Goal: Task Accomplishment & Management: Use online tool/utility

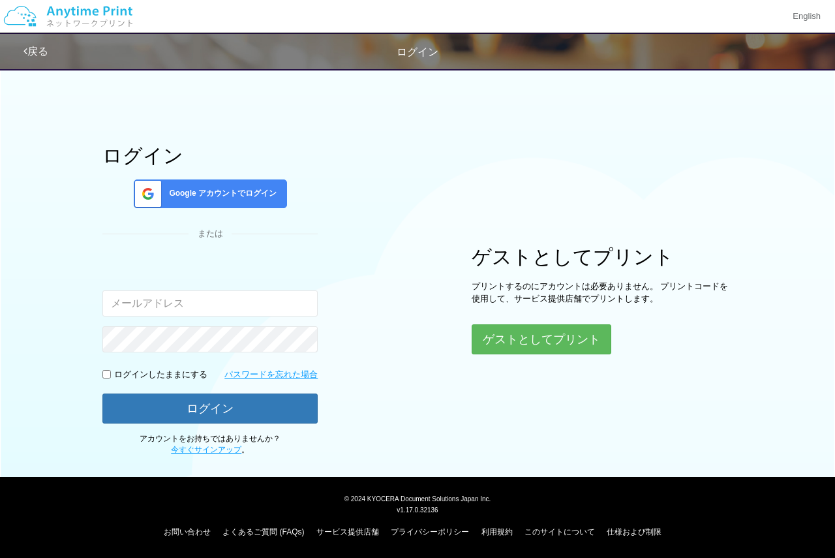
click at [188, 194] on span "Google アカウントでログイン" at bounding box center [220, 193] width 113 height 11
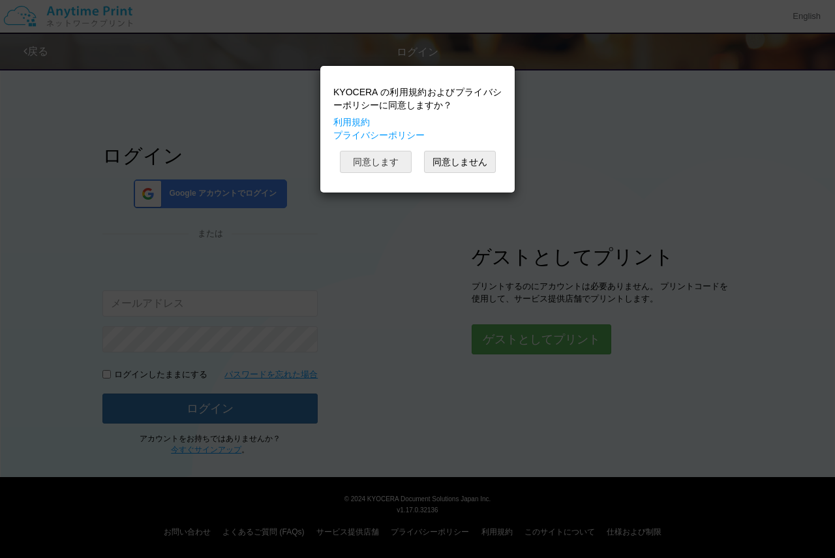
click at [354, 159] on button "同意します" at bounding box center [376, 162] width 72 height 22
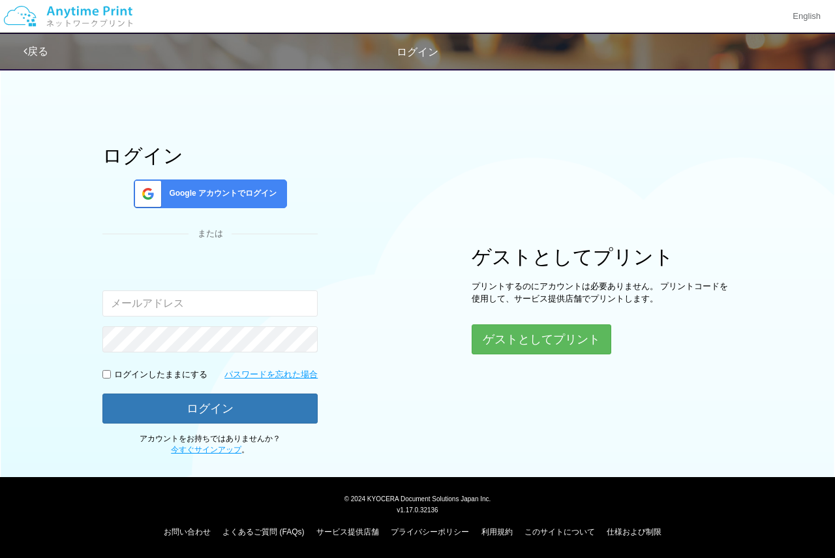
click at [207, 203] on div "Google アカウントでログイン" at bounding box center [210, 193] width 153 height 29
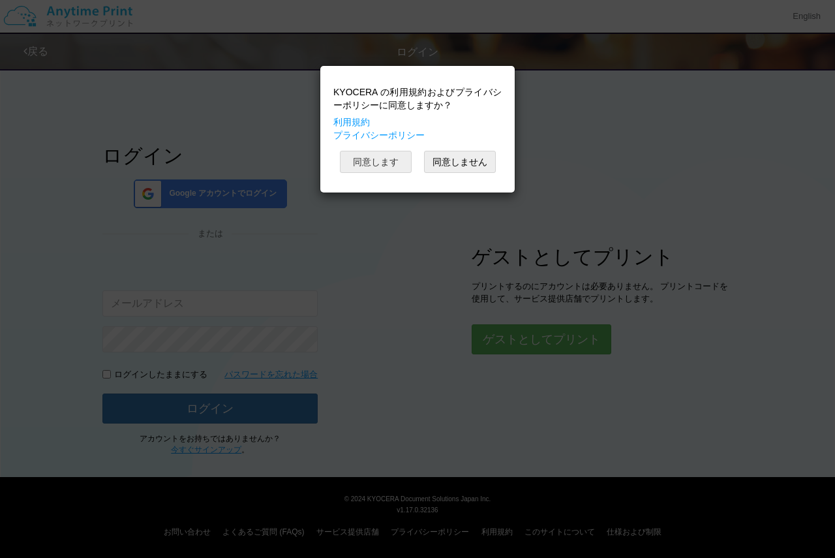
click at [395, 162] on button "同意します" at bounding box center [376, 162] width 72 height 22
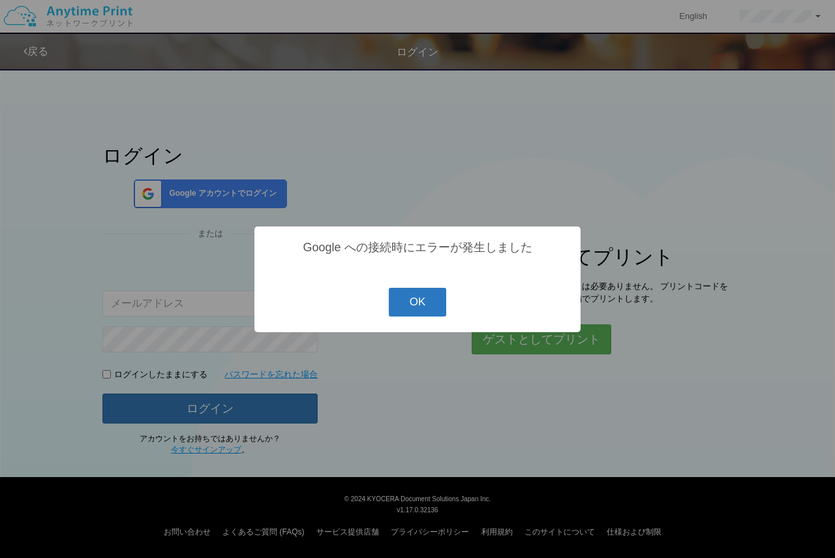
click at [433, 304] on button "OK" at bounding box center [418, 302] width 58 height 29
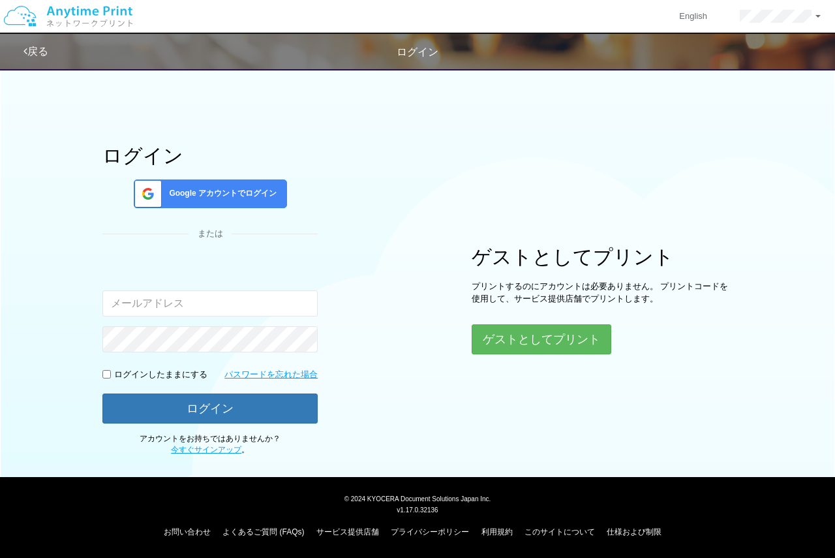
click at [252, 198] on span "Google アカウントでログイン" at bounding box center [220, 193] width 113 height 11
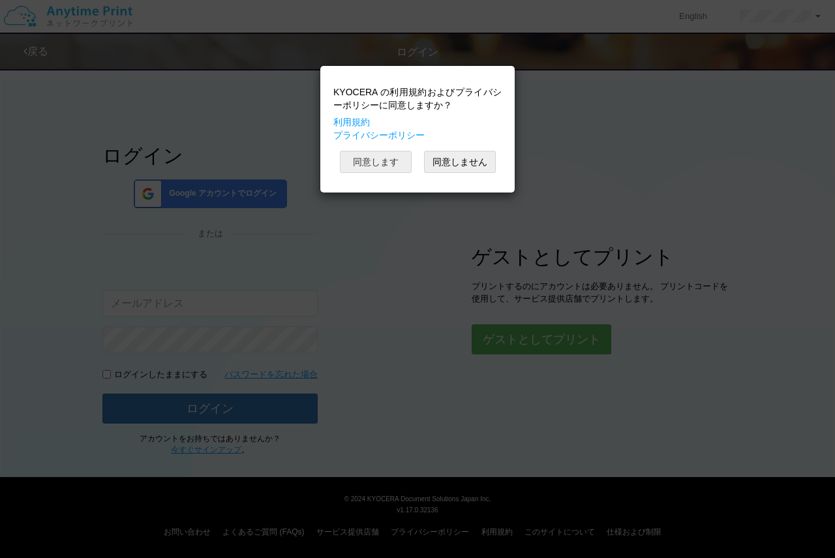
click at [408, 167] on button "同意します" at bounding box center [376, 162] width 72 height 22
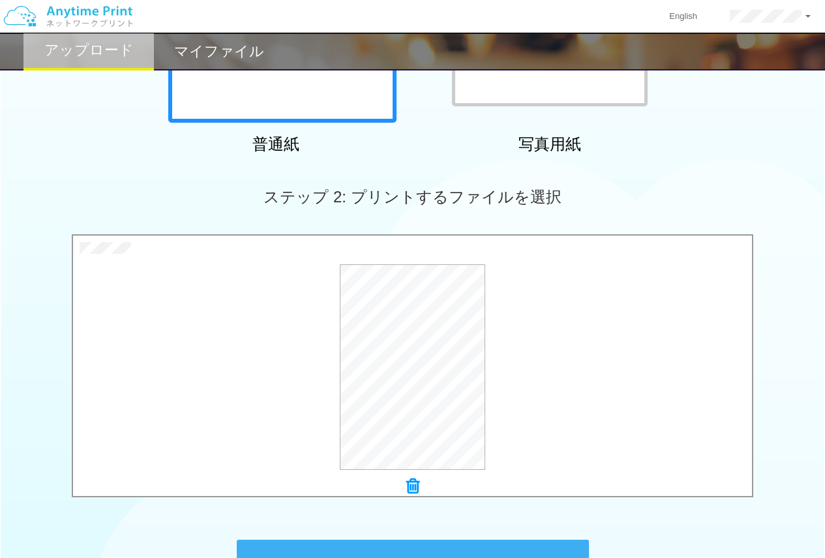
scroll to position [434, 0]
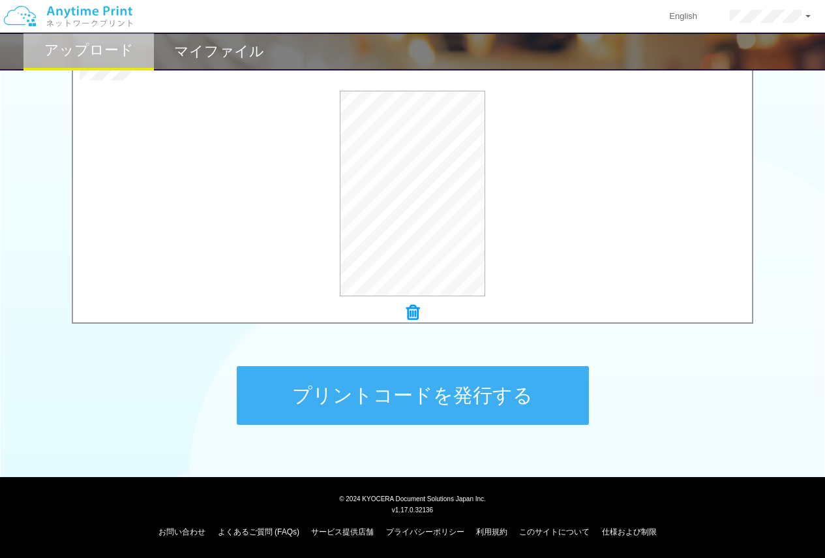
click at [545, 386] on button "プリントコードを発行する" at bounding box center [413, 395] width 352 height 59
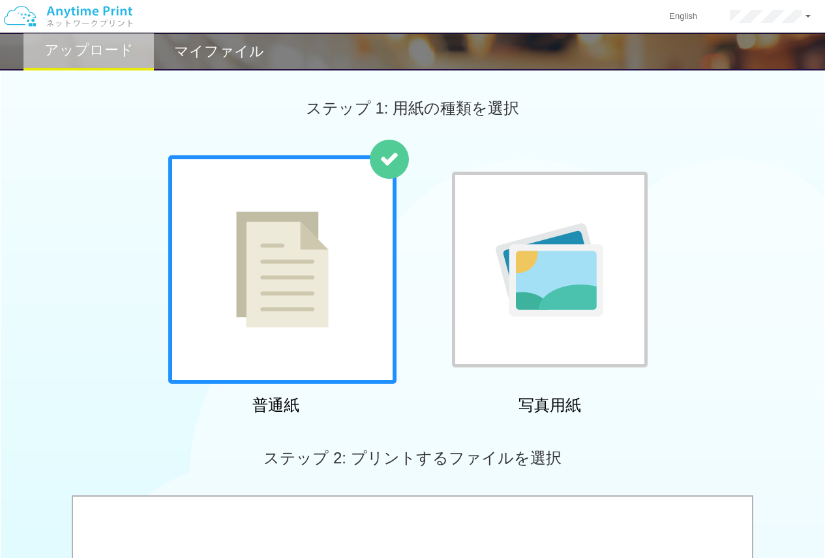
scroll to position [348, 0]
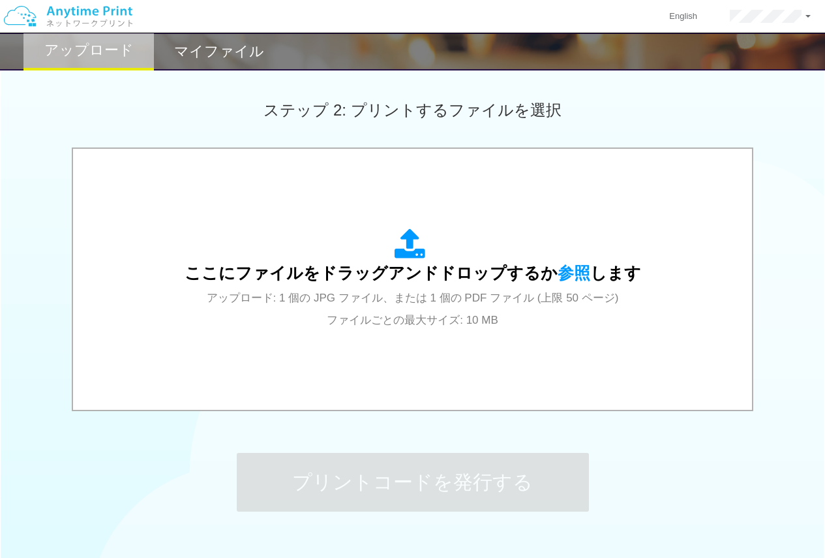
click at [209, 51] on h2 "マイファイル" at bounding box center [219, 52] width 90 height 16
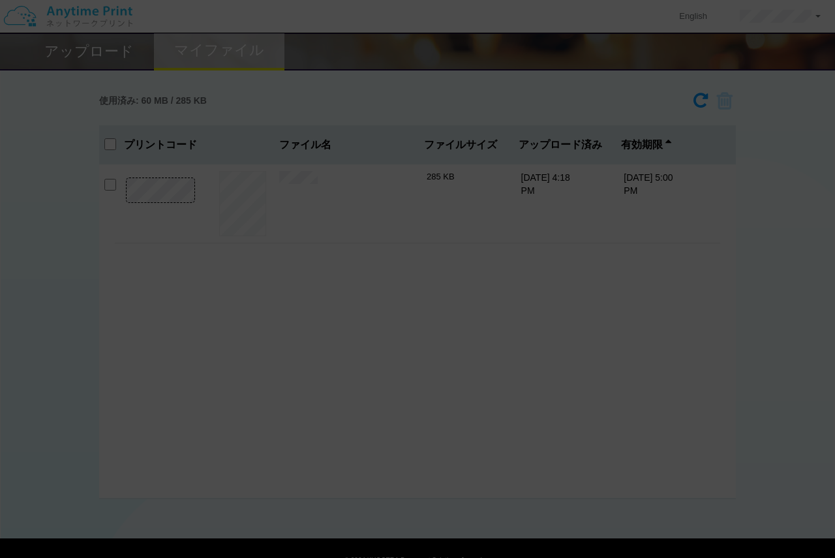
click at [124, 55] on div at bounding box center [417, 279] width 835 height 558
click at [546, 143] on div at bounding box center [417, 279] width 835 height 558
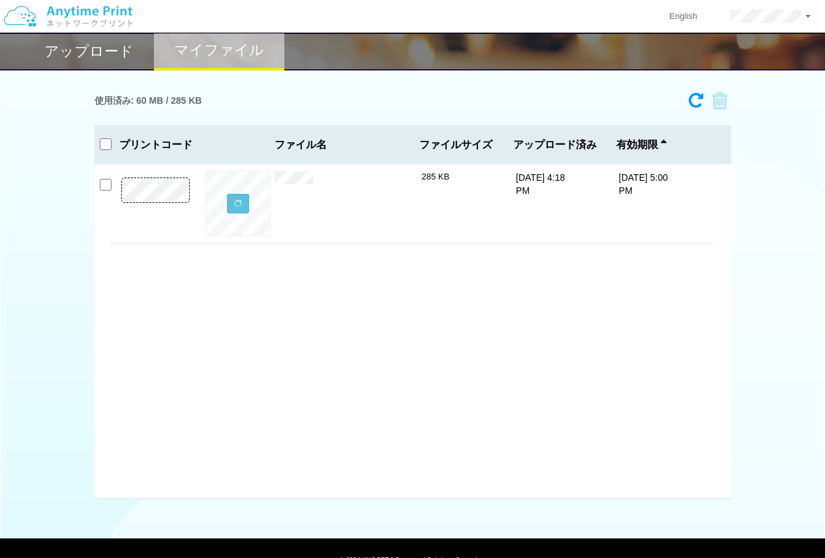
click at [121, 73] on div "アップロード マイファイル 使用済み: 60 MB / 285 KB 2335-2853 有効期限 9/25/25 5:00 PM 平日S.pdf 285 KB" at bounding box center [412, 249] width 825 height 499
click at [120, 59] on h2 "アップロード" at bounding box center [88, 52] width 89 height 16
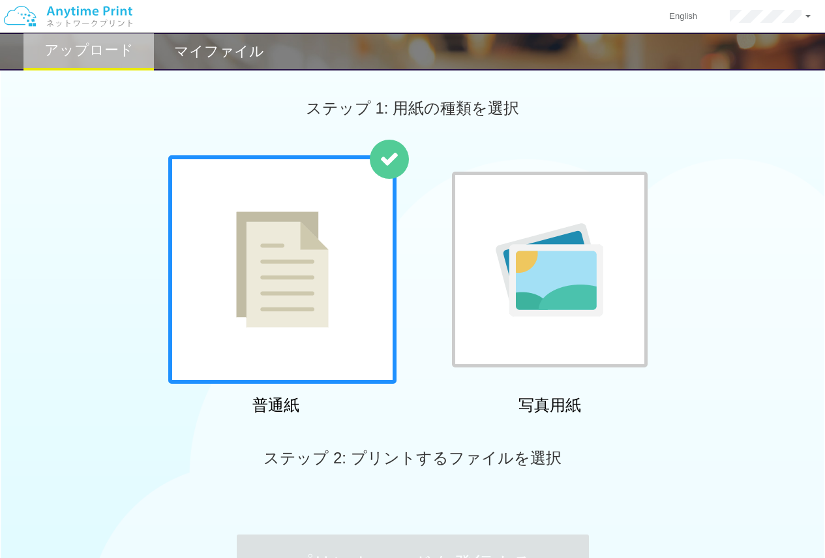
scroll to position [168, 0]
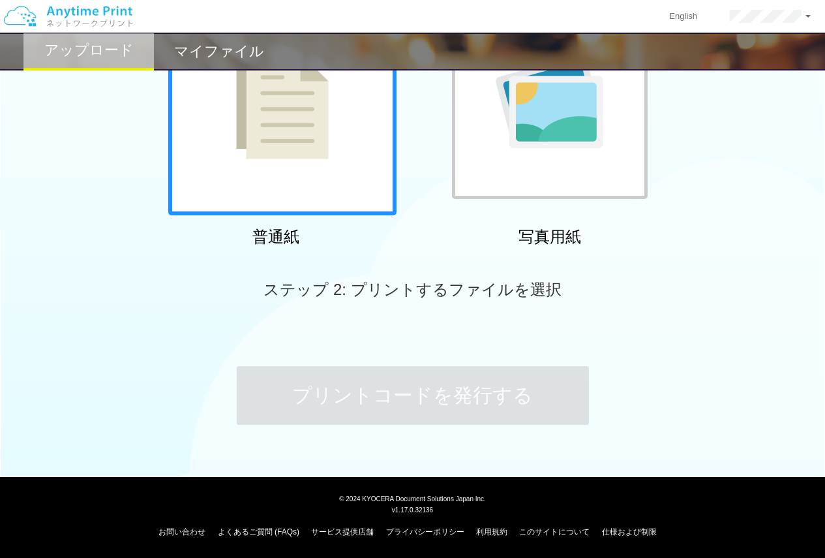
click at [317, 167] on div at bounding box center [282, 101] width 228 height 228
click at [412, 320] on div "ステップ 2: プリントするファイルを選択" at bounding box center [412, 289] width 825 height 74
click at [295, 222] on div "普通紙" at bounding box center [276, 119] width 228 height 265
click at [297, 207] on div at bounding box center [282, 101] width 228 height 228
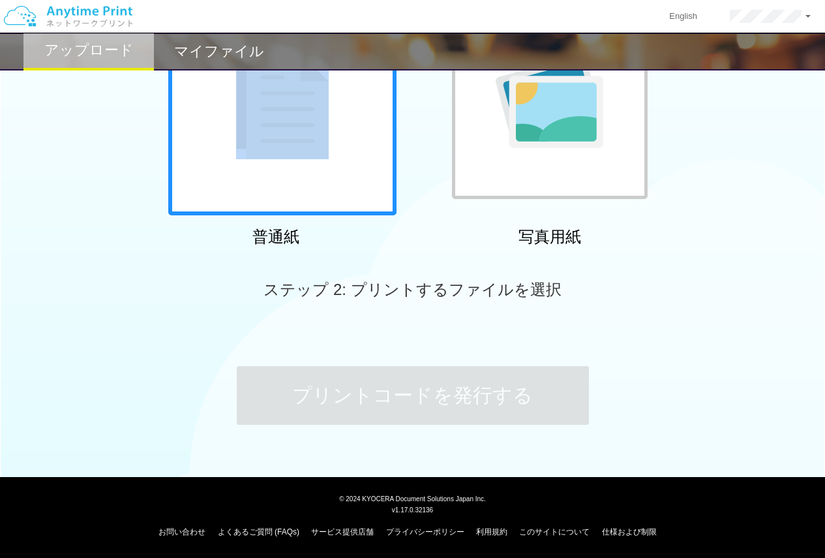
click at [297, 207] on div at bounding box center [282, 101] width 228 height 228
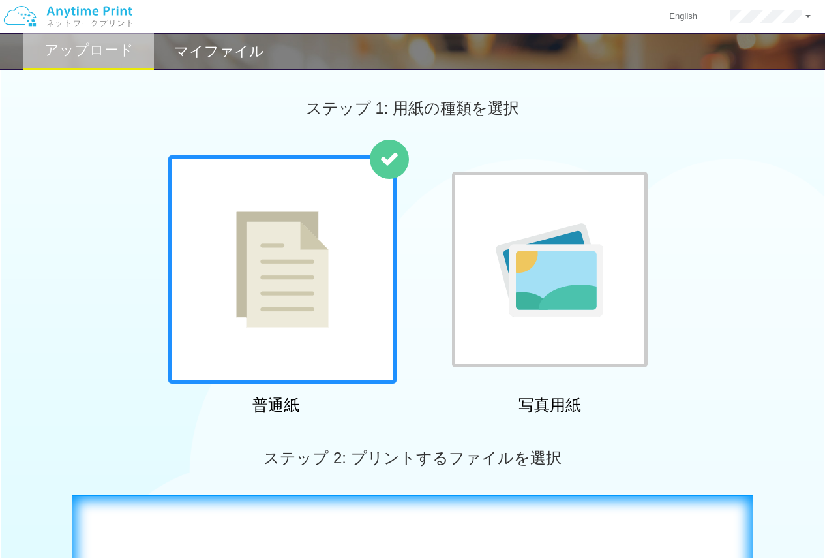
scroll to position [417, 0]
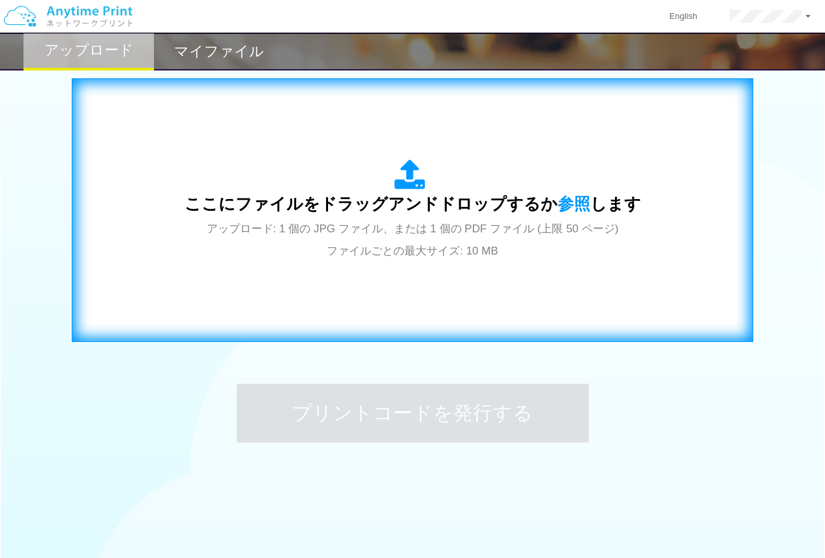
click at [606, 168] on div "ここにファイルをドラッグアンドドロップするか 参照 します アップロード: 1 個の JPG ファイル、または 1 個の PDF ファイル (上限 50 ペー…" at bounding box center [413, 210] width 457 height 102
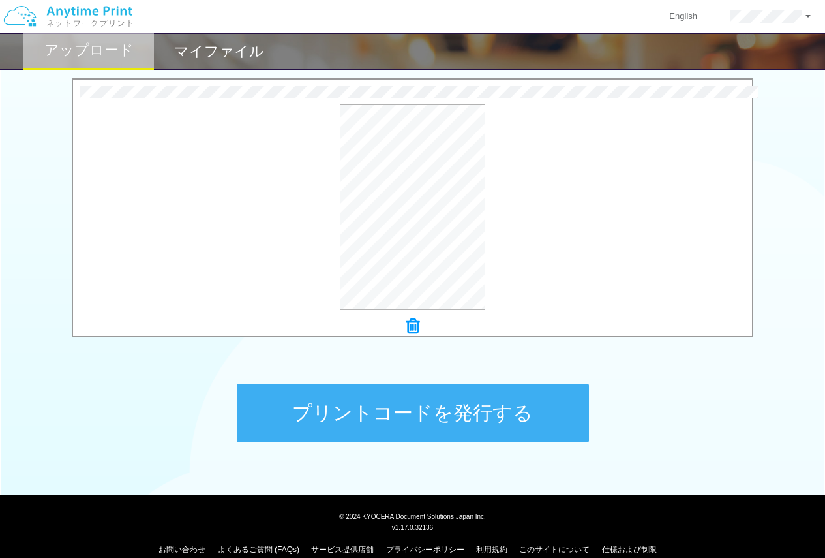
click at [488, 412] on button "プリントコードを発行する" at bounding box center [413, 412] width 352 height 59
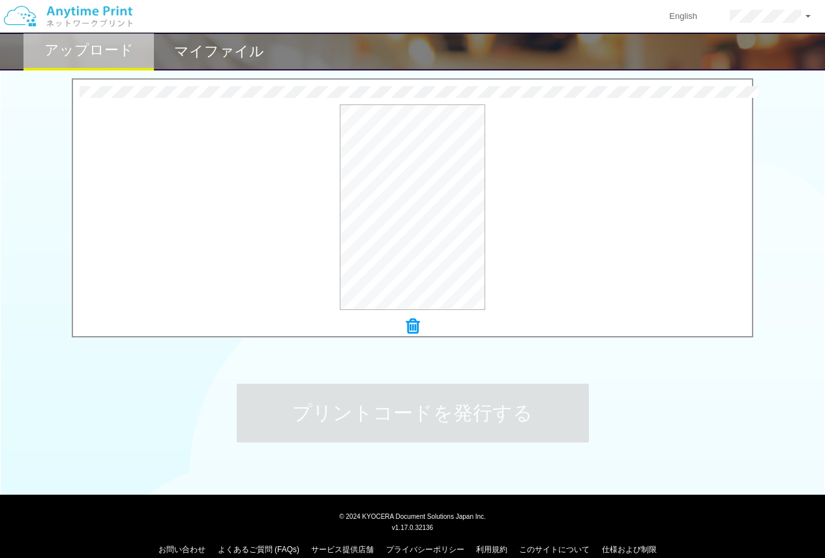
click at [217, 53] on h2 "マイファイル" at bounding box center [219, 52] width 90 height 16
